Goal: Find specific page/section: Find specific page/section

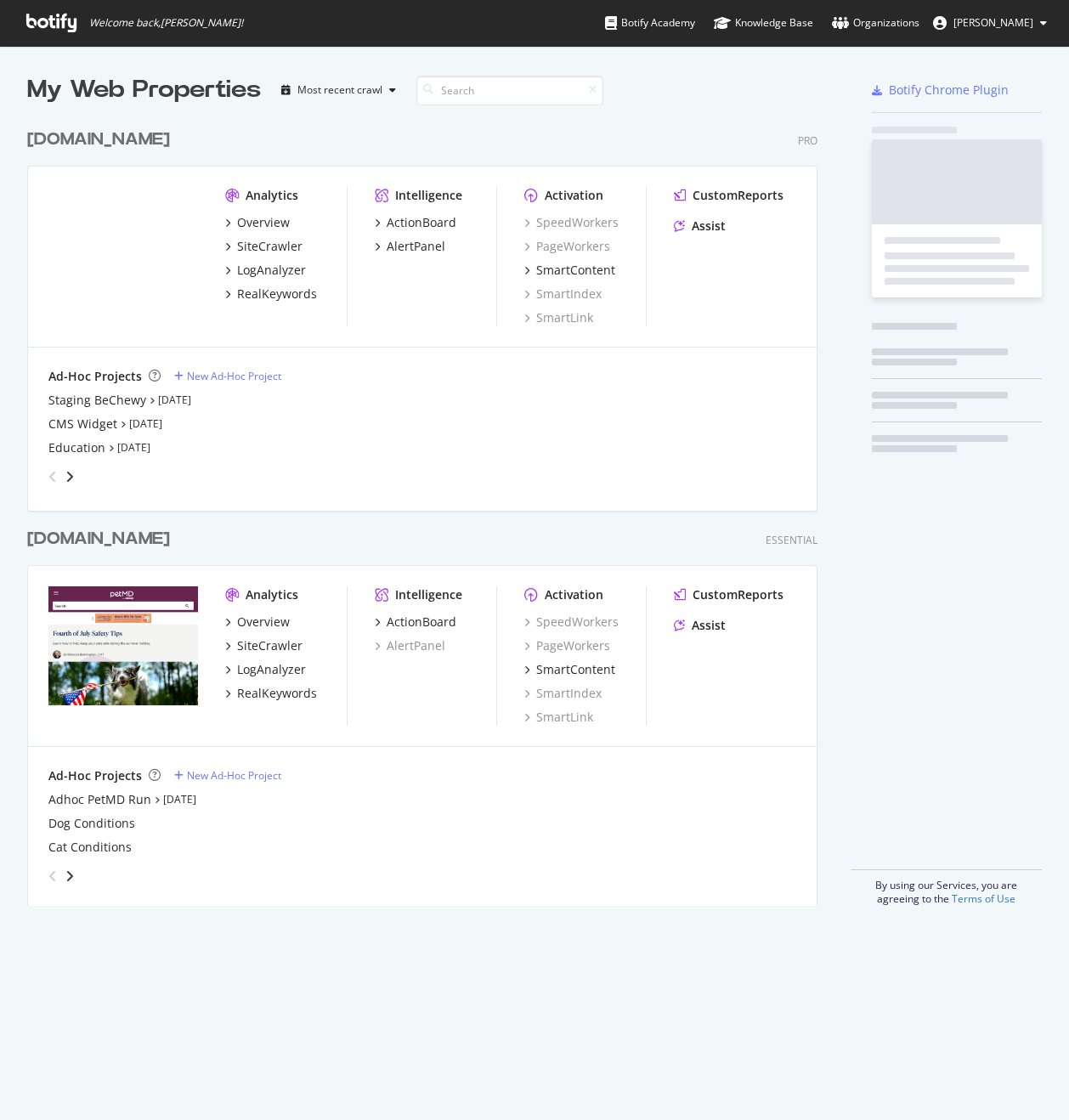
scroll to position [798, 804]
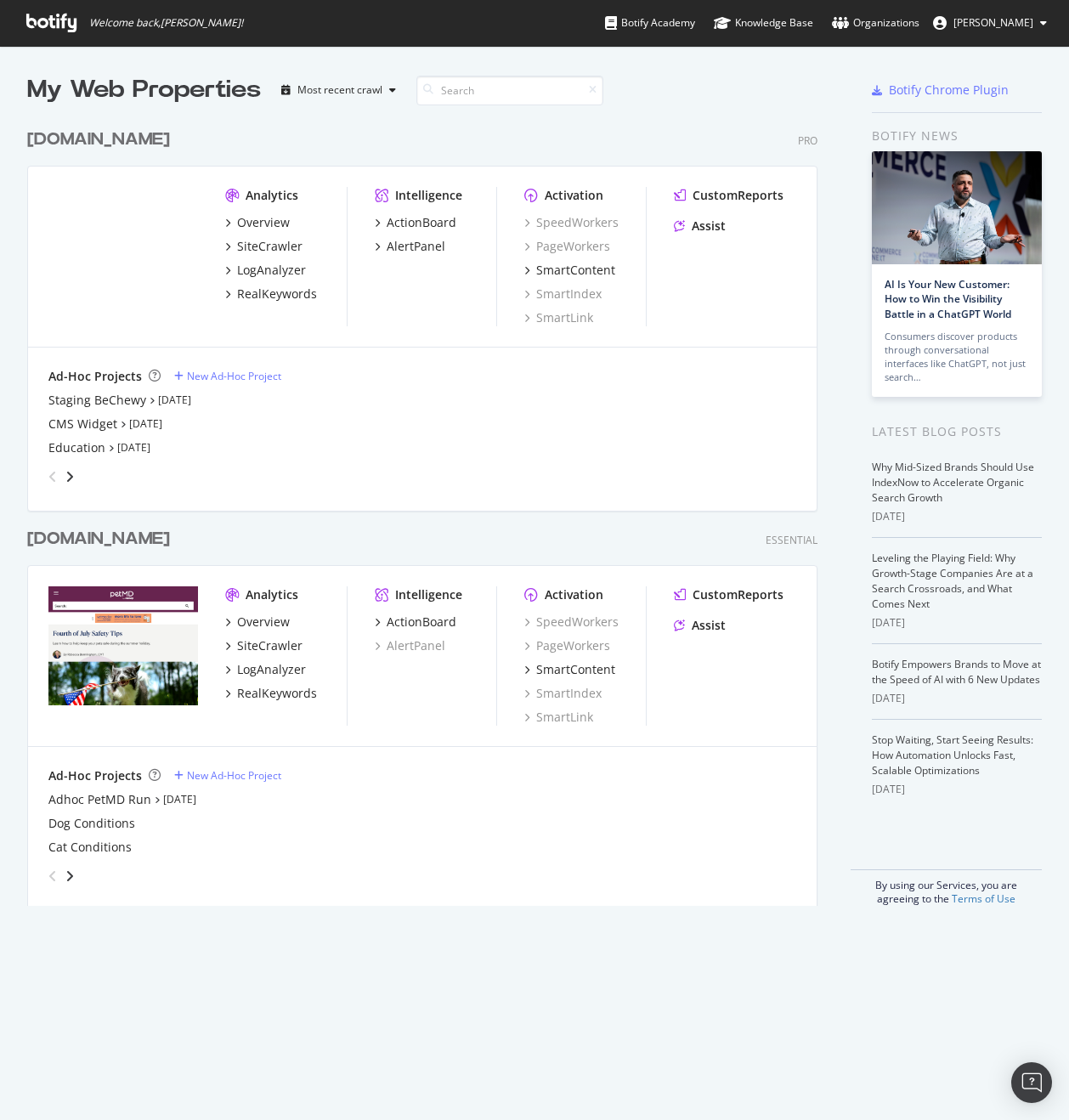
click at [405, 256] on div "Intelligence ActionBoard AlertPanel" at bounding box center [435, 257] width 122 height 140
click at [411, 251] on div "AlertPanel" at bounding box center [416, 246] width 58 height 17
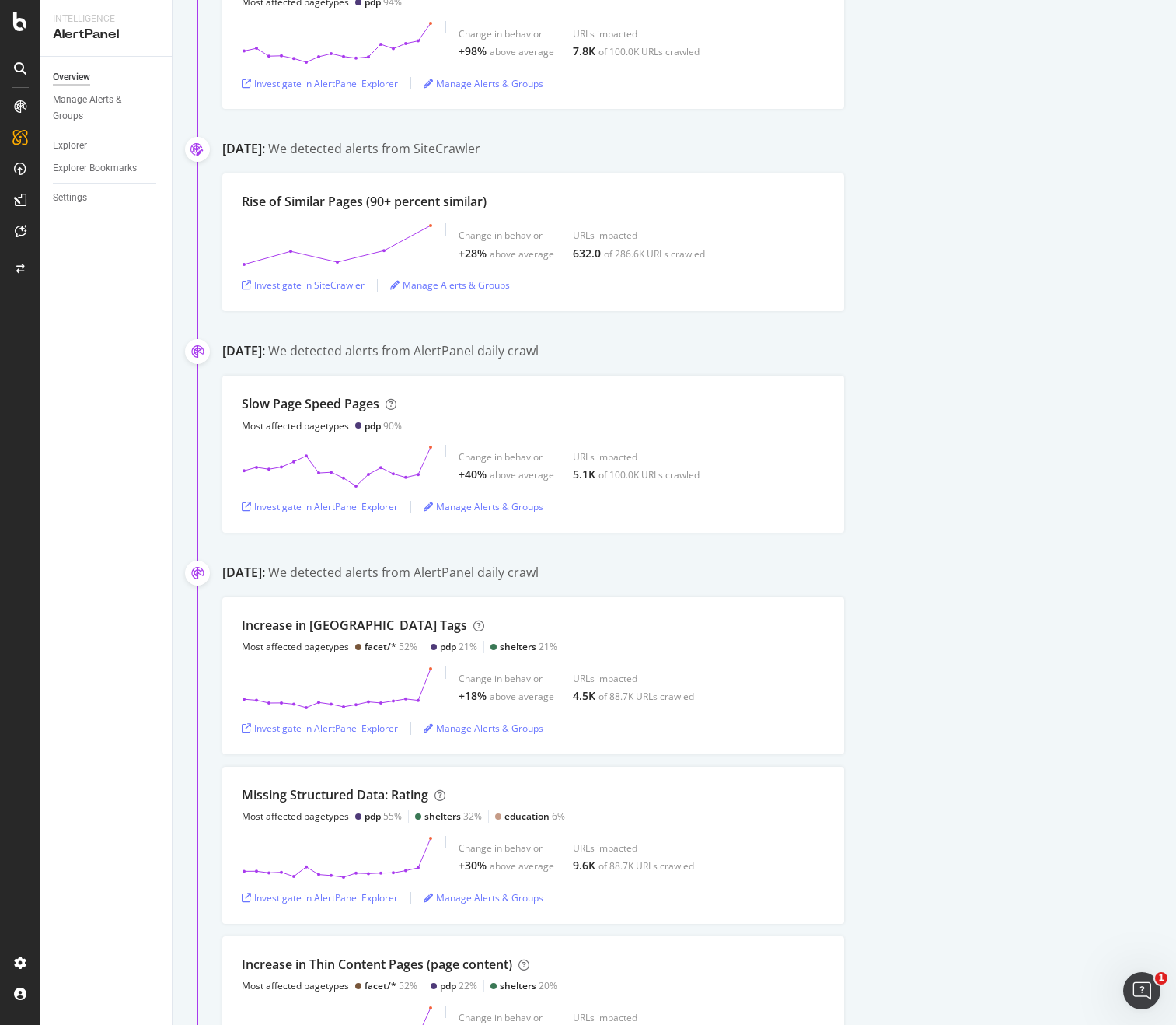
scroll to position [361, 0]
